Goal: Task Accomplishment & Management: Complete application form

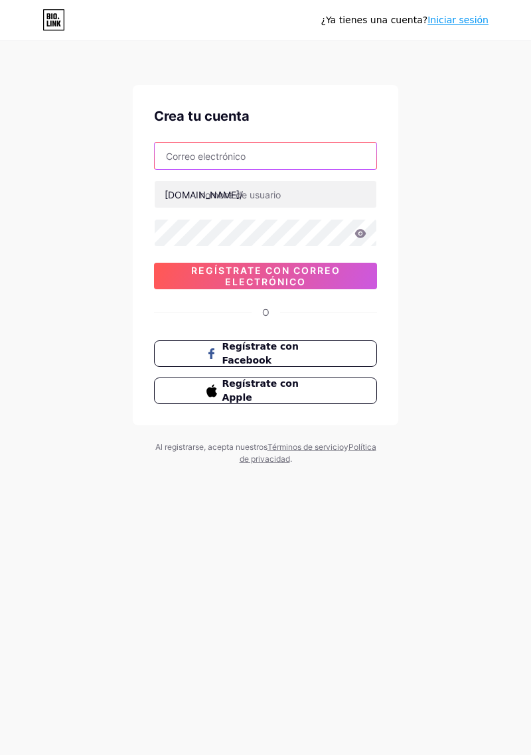
click at [336, 155] on input "text" at bounding box center [266, 156] width 222 height 27
type input "S"
type input "auxiliadorasamantha@gmail.com"
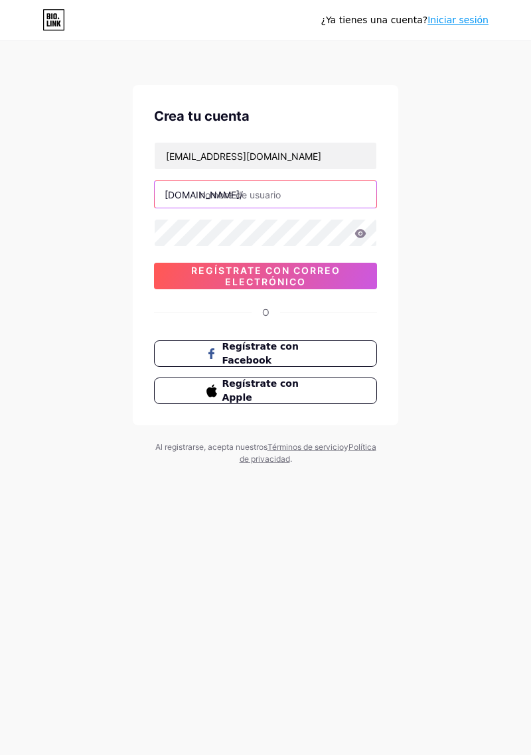
click at [313, 197] on input "text" at bounding box center [266, 194] width 222 height 27
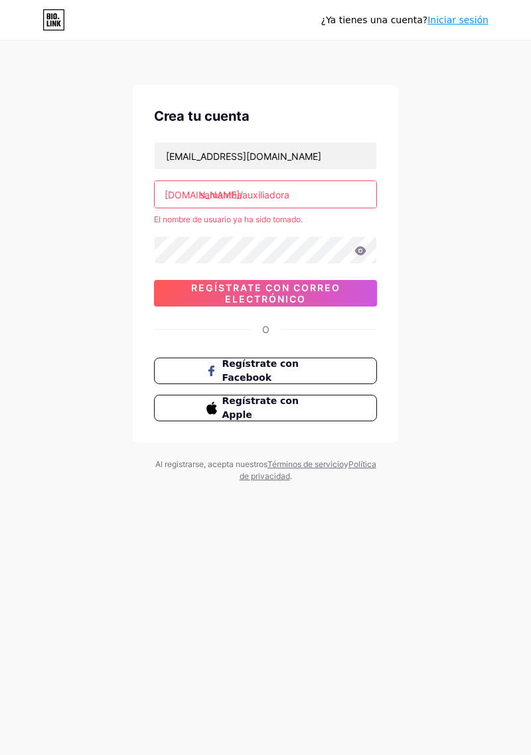
click at [478, 405] on div "¿Ya tienes una cuenta? Iniciar sesión Crea tu cuenta auxiliadorasamantha@gmail.…" at bounding box center [265, 262] width 531 height 525
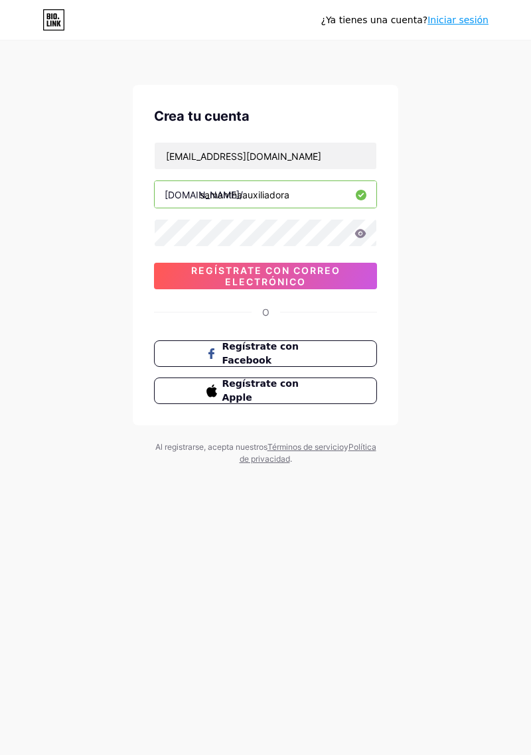
click at [317, 192] on input "samanthaauxiliadora" at bounding box center [266, 194] width 222 height 27
type input "samanthaauxiliadora"
click at [471, 361] on div "¿Ya tienes una cuenta? Iniciar sesión Crea tu cuenta auxiliadorasamantha@gmail.…" at bounding box center [265, 254] width 531 height 508
click at [339, 272] on font "Regístrate con correo electrónico" at bounding box center [265, 276] width 149 height 23
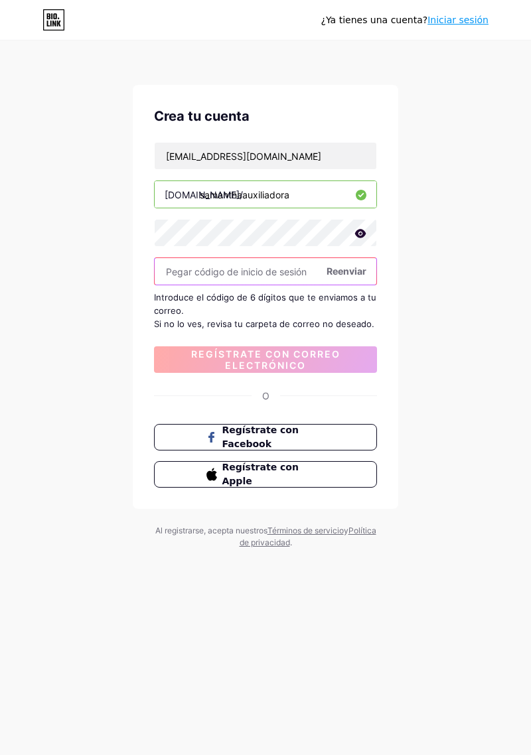
click at [262, 274] on input "text" at bounding box center [266, 271] width 222 height 27
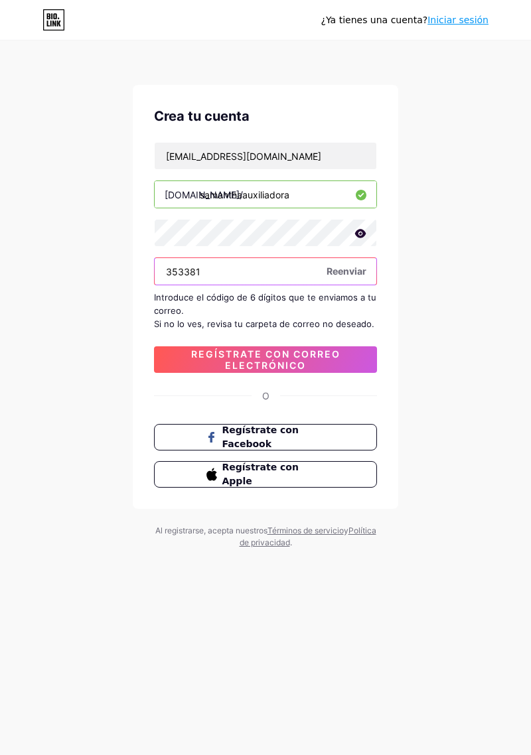
type input "353381"
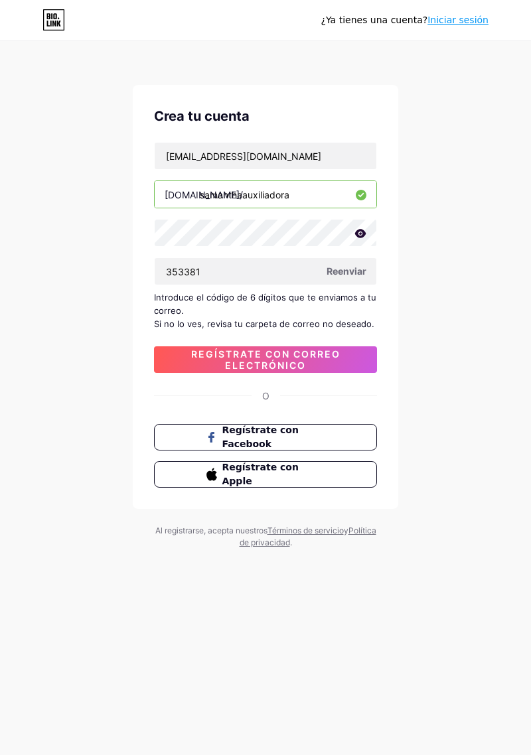
click at [489, 412] on div "¿Ya tienes una cuenta? Iniciar sesión Crea tu cuenta auxiliadorasamantha@gmail.…" at bounding box center [265, 296] width 531 height 592
click at [339, 364] on span "Regístrate con correo electrónico" at bounding box center [265, 360] width 223 height 23
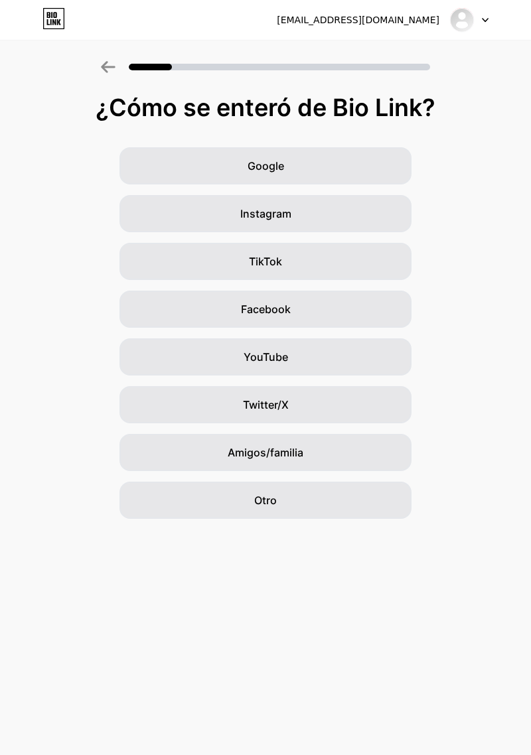
click at [345, 514] on div "Otro" at bounding box center [265, 500] width 292 height 37
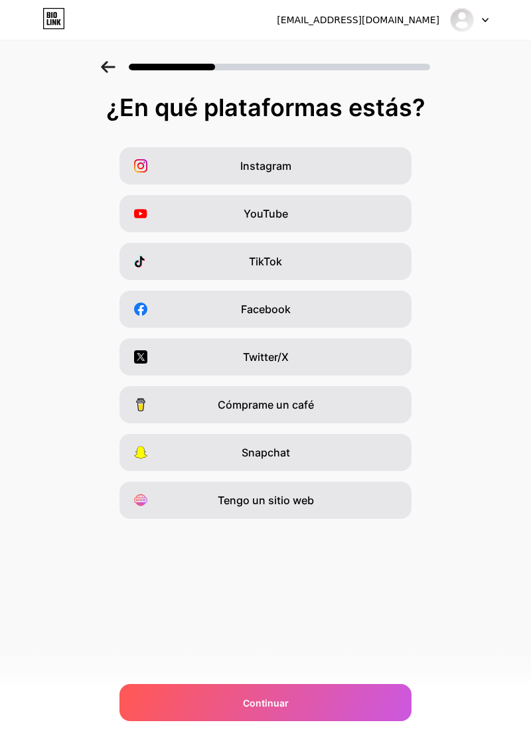
click at [347, 270] on div "TikTok" at bounding box center [265, 261] width 292 height 37
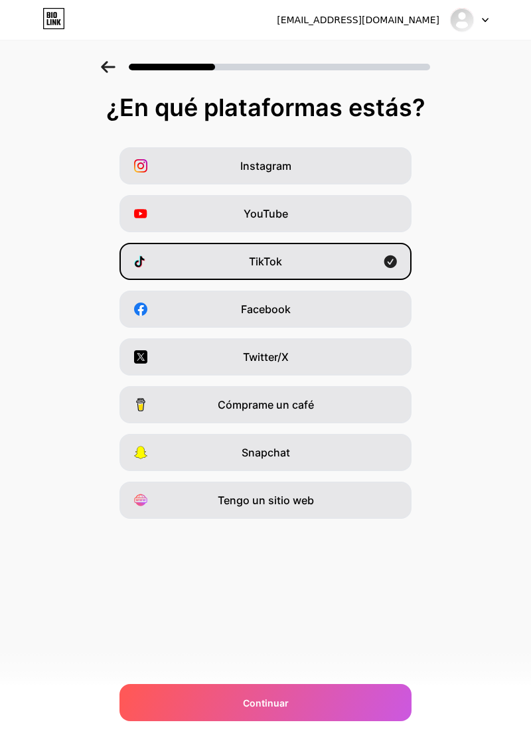
click at [374, 699] on div "Continuar" at bounding box center [265, 702] width 292 height 37
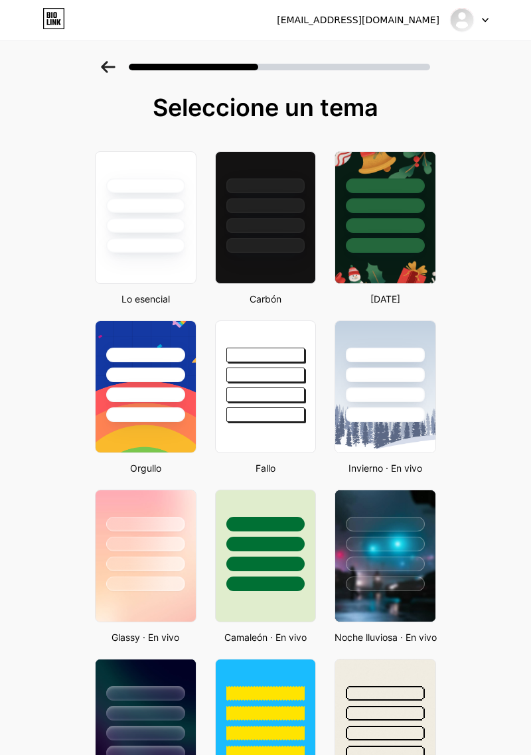
click at [160, 277] on div at bounding box center [146, 217] width 102 height 133
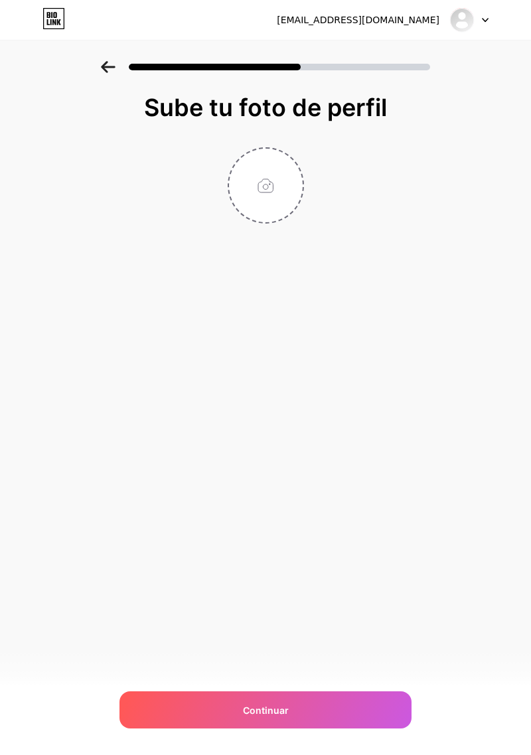
click at [319, 704] on div "Continuar" at bounding box center [265, 710] width 292 height 37
click at [285, 211] on input "file" at bounding box center [266, 186] width 74 height 74
click at [281, 208] on input "file" at bounding box center [266, 186] width 74 height 74
click at [273, 220] on input "file" at bounding box center [266, 186] width 74 height 74
click at [392, 715] on div "Continuar" at bounding box center [265, 710] width 292 height 37
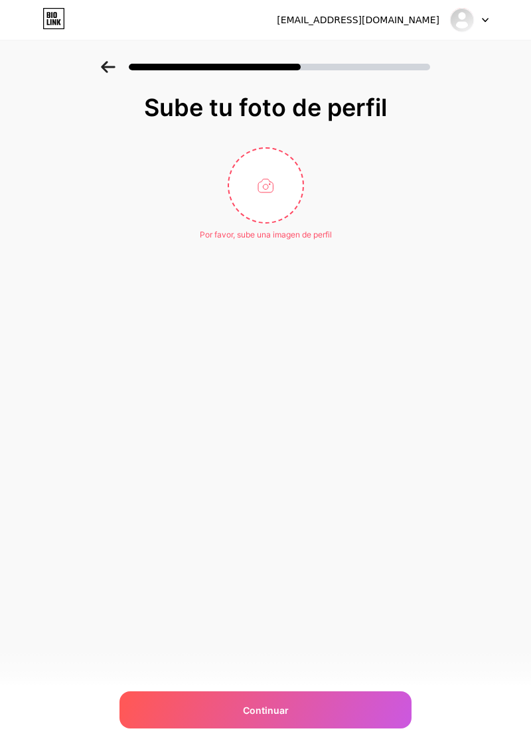
click at [381, 704] on div "Continuar" at bounding box center [265, 710] width 292 height 37
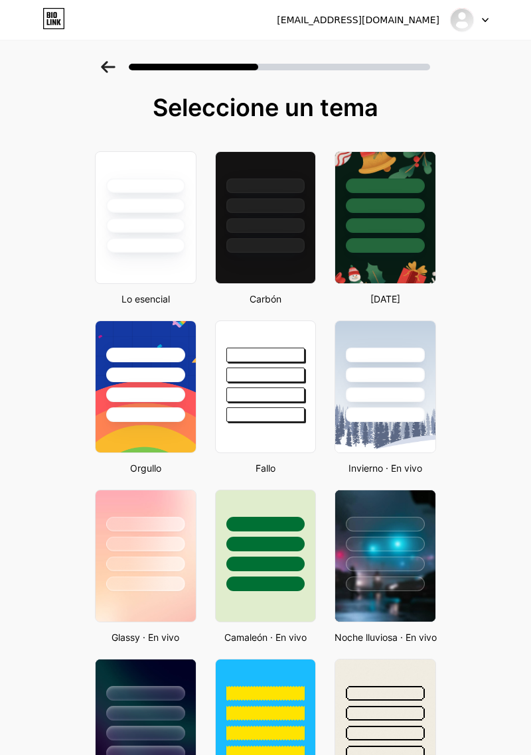
click at [171, 258] on div at bounding box center [146, 217] width 102 height 133
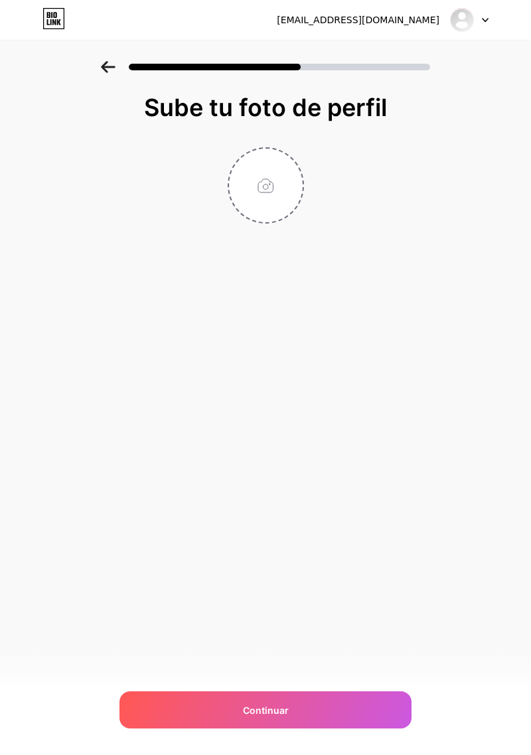
click at [295, 188] on input "file" at bounding box center [266, 186] width 74 height 74
click at [344, 707] on div "Continuar" at bounding box center [265, 710] width 292 height 37
click at [285, 181] on input "file" at bounding box center [266, 186] width 74 height 74
click at [527, 433] on div "[EMAIL_ADDRESS][DOMAIN_NAME] Cerrar sesión Enlace copiado Sube tu foto de perfi…" at bounding box center [265, 377] width 531 height 755
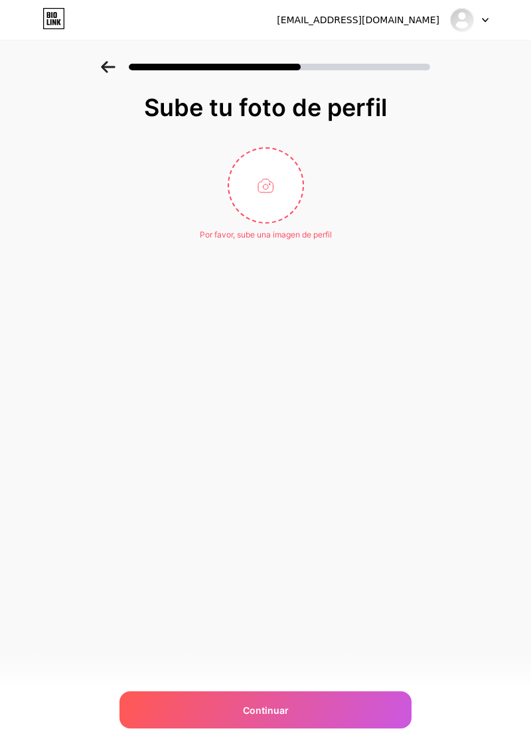
click at [272, 149] on input "file" at bounding box center [266, 186] width 74 height 74
click at [285, 149] on input "file" at bounding box center [266, 186] width 74 height 74
click at [315, 702] on div "Continuar" at bounding box center [265, 710] width 292 height 37
click at [331, 706] on div "Continuar" at bounding box center [265, 710] width 292 height 37
click at [332, 694] on div "Continuar" at bounding box center [265, 710] width 292 height 37
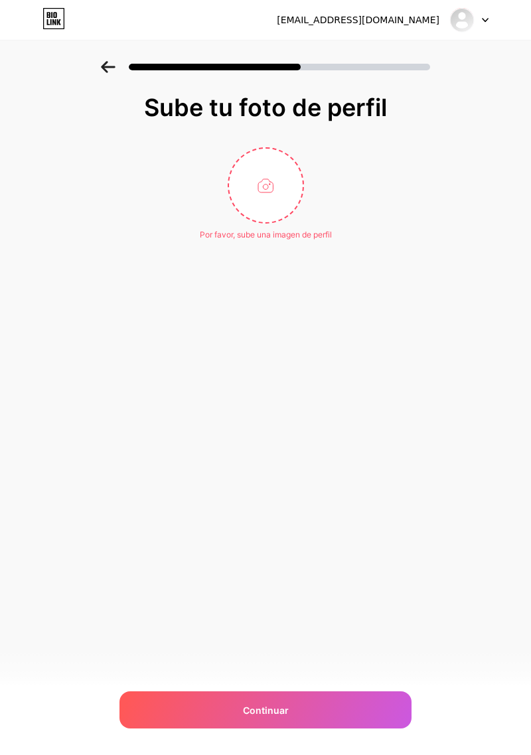
click at [332, 695] on div "Continuar" at bounding box center [265, 710] width 292 height 37
click at [335, 692] on div "Continuar" at bounding box center [265, 710] width 292 height 37
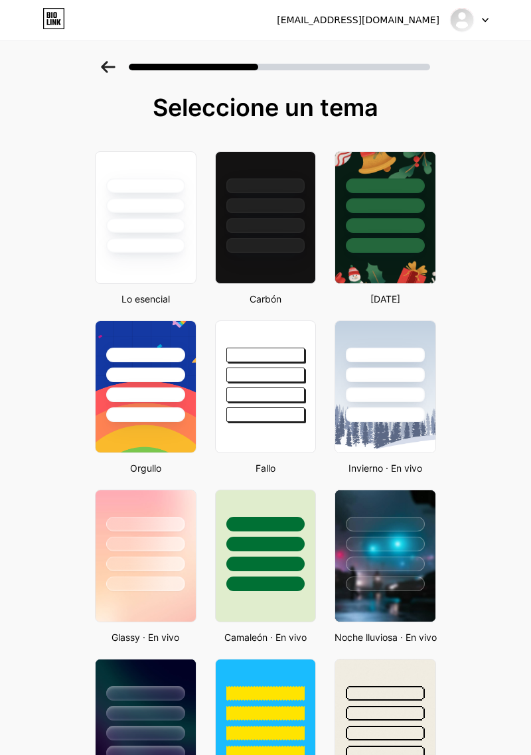
click at [161, 250] on div at bounding box center [145, 245] width 79 height 15
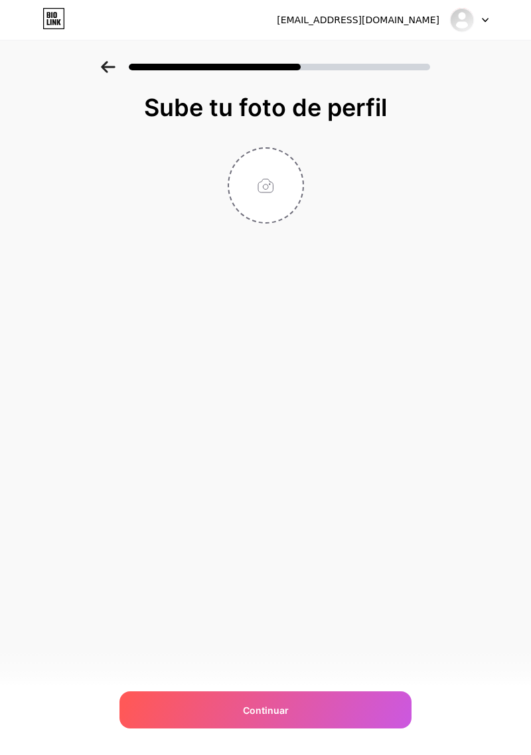
click at [285, 208] on input "file" at bounding box center [266, 186] width 74 height 74
click at [297, 210] on input "file" at bounding box center [266, 186] width 74 height 74
click at [346, 729] on div "Continuar" at bounding box center [265, 710] width 292 height 37
click at [291, 195] on input "file" at bounding box center [266, 186] width 74 height 74
click at [355, 729] on div "Continuar" at bounding box center [265, 710] width 292 height 37
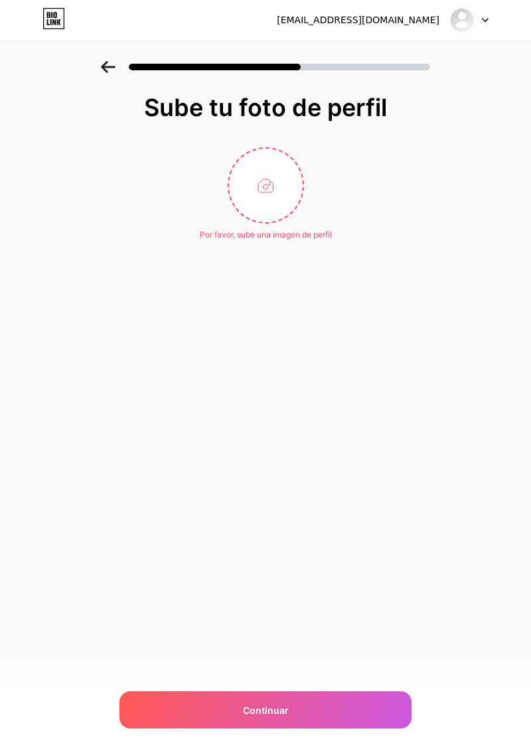
click at [283, 183] on input "file" at bounding box center [266, 186] width 74 height 74
click at [324, 699] on div "Continuar" at bounding box center [265, 710] width 292 height 37
click at [355, 717] on div "Continuar" at bounding box center [265, 710] width 292 height 37
